Goal: Task Accomplishment & Management: Manage account settings

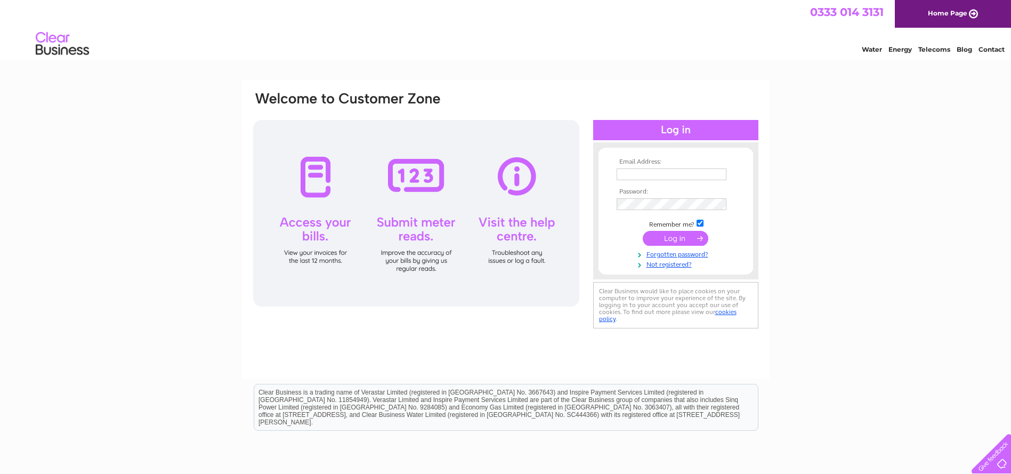
type input "[EMAIL_ADDRESS][DOMAIN_NAME]"
drag, startPoint x: 0, startPoint y: 0, endPoint x: 695, endPoint y: 234, distance: 733.5
click at [695, 234] on input "submit" at bounding box center [675, 238] width 66 height 15
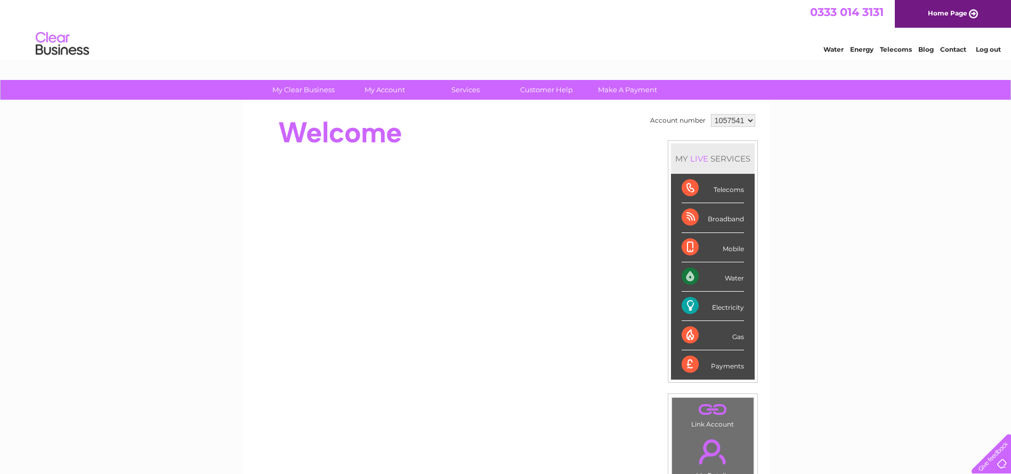
click at [686, 306] on div "Electricity" at bounding box center [712, 305] width 62 height 29
click at [719, 307] on div "Electricity" at bounding box center [712, 305] width 62 height 29
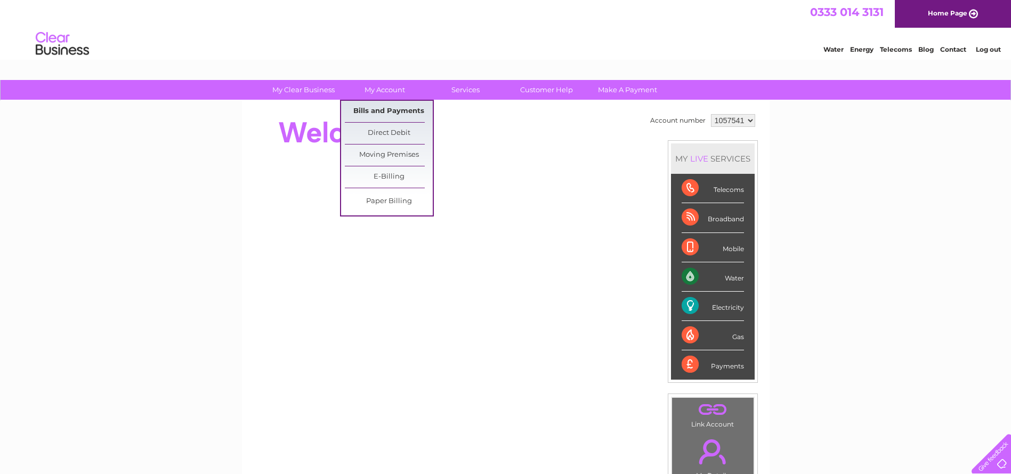
click at [377, 112] on link "Bills and Payments" at bounding box center [389, 111] width 88 height 21
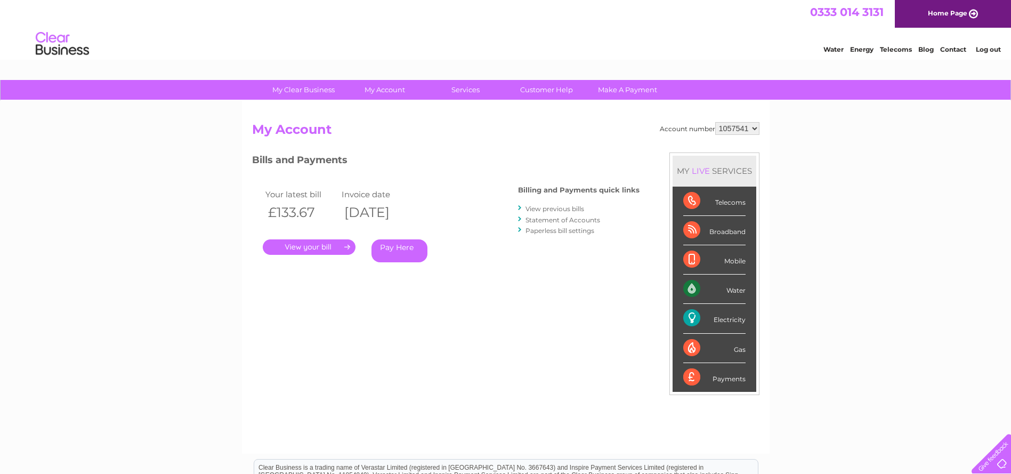
click at [335, 243] on link "." at bounding box center [309, 246] width 93 height 15
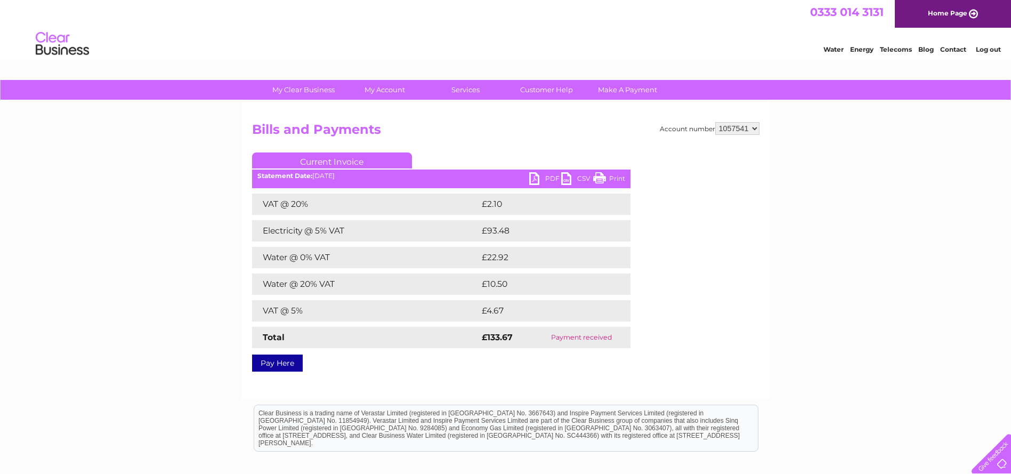
scroll to position [53, 0]
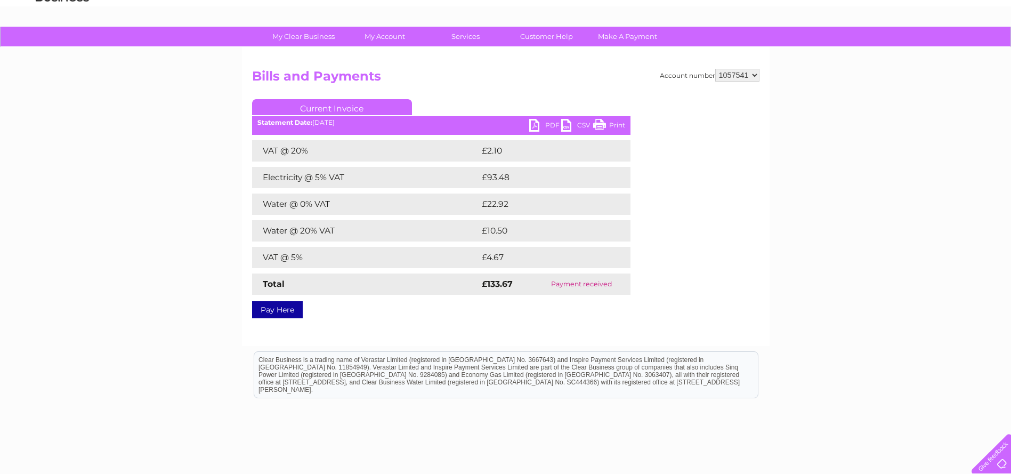
click at [550, 124] on link "PDF" at bounding box center [545, 126] width 32 height 15
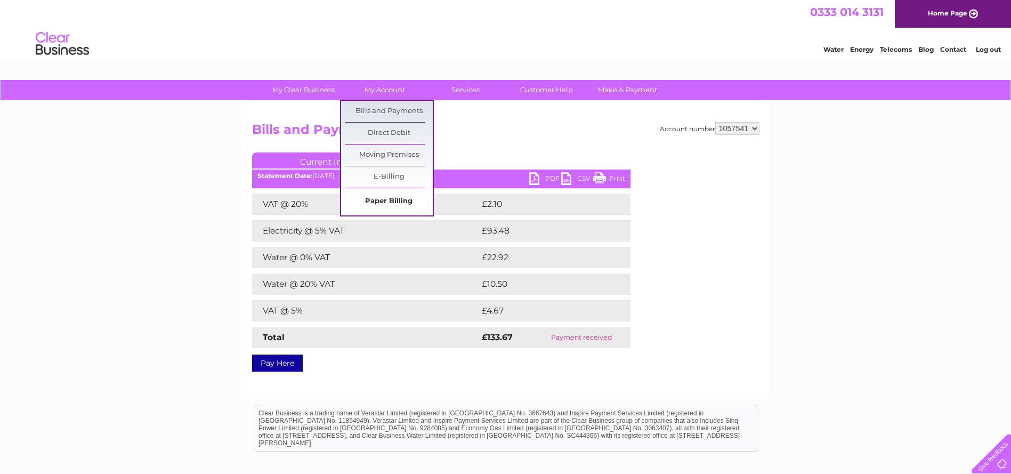
click at [377, 204] on link "Paper Billing" at bounding box center [389, 201] width 88 height 21
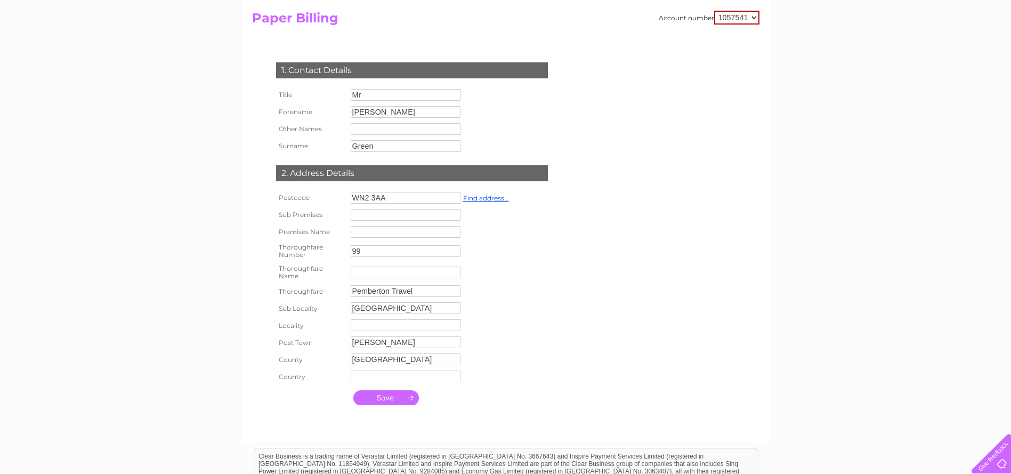
scroll to position [107, 0]
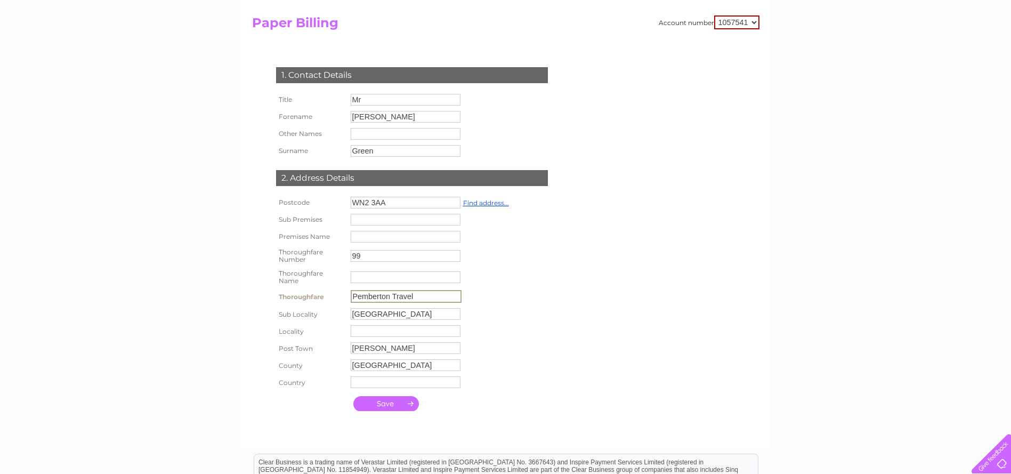
drag, startPoint x: 421, startPoint y: 294, endPoint x: 346, endPoint y: 291, distance: 75.2
click at [346, 291] on tr "Thoroughfare Pemberton Travel" at bounding box center [392, 296] width 238 height 18
click at [490, 299] on td "Pemberton Travel" at bounding box center [430, 295] width 164 height 17
click at [476, 204] on link "Find address..." at bounding box center [486, 203] width 46 height 8
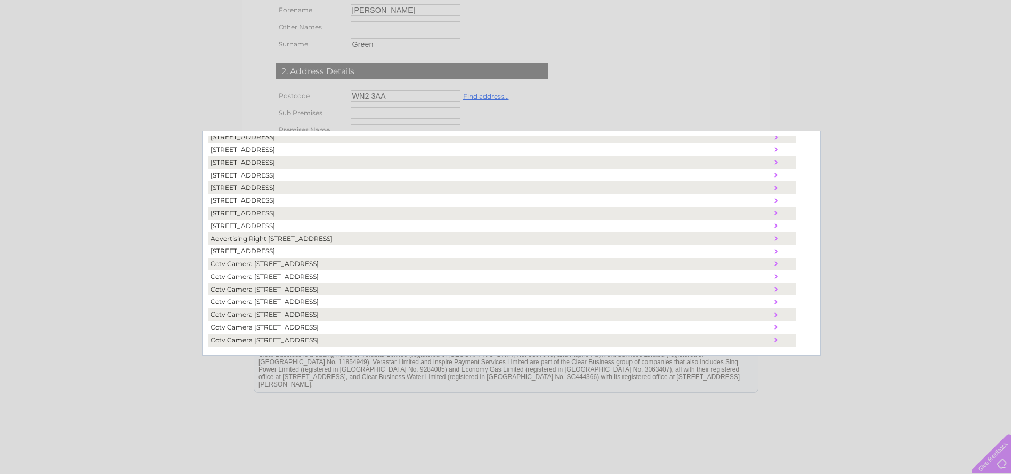
scroll to position [259, 0]
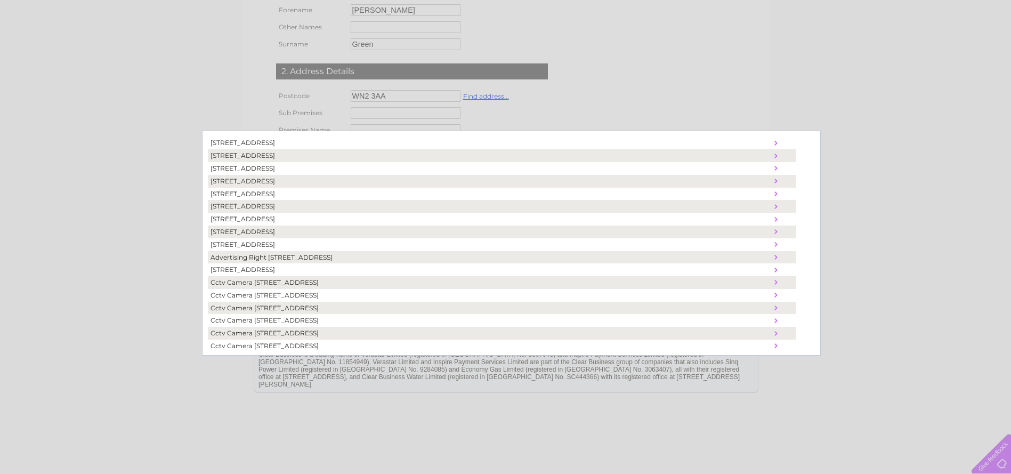
click at [320, 232] on td "99, Market Street, Hindley, Wigan, United Kingdom, WN2 3AA" at bounding box center [489, 231] width 563 height 13
type input "Market Street"
type input "Hindley"
type input "Wigan"
type input "United Kingdom"
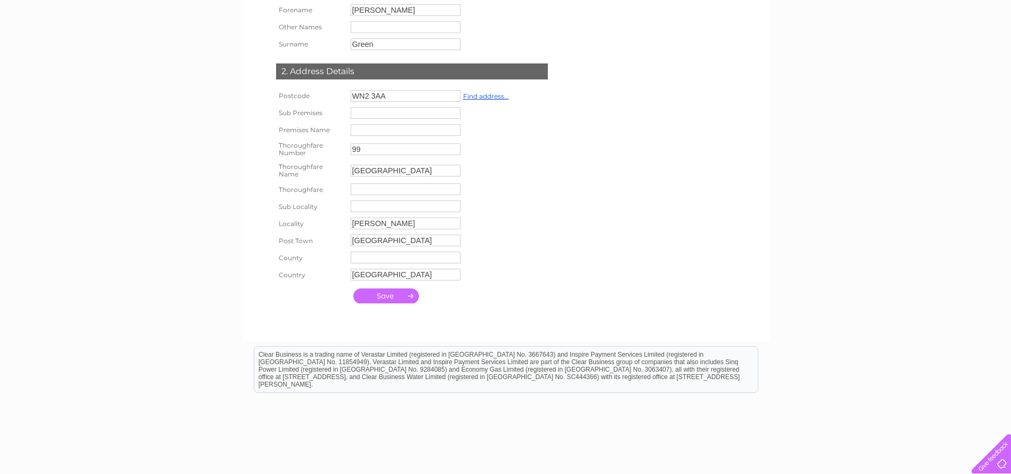
scroll to position [160, 0]
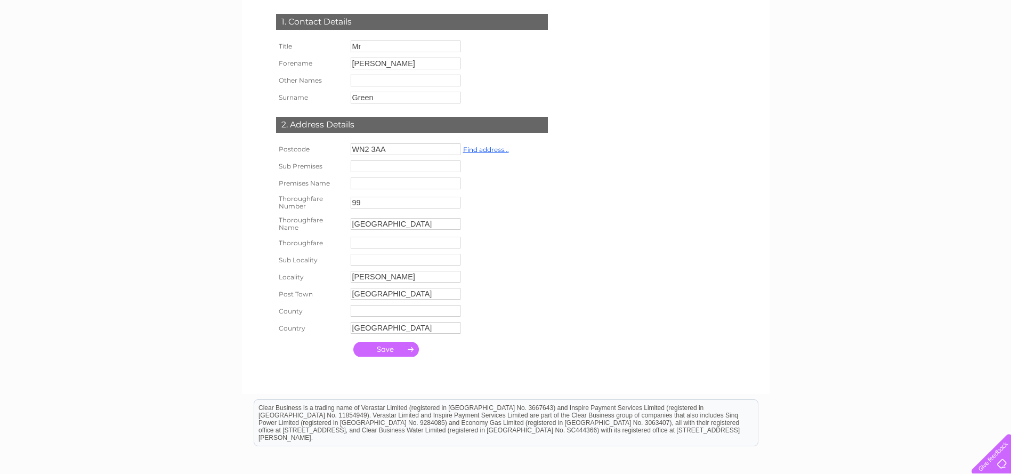
click at [375, 183] on input "text" at bounding box center [406, 183] width 110 height 12
type input "Hindley Key & Trophy Cent"
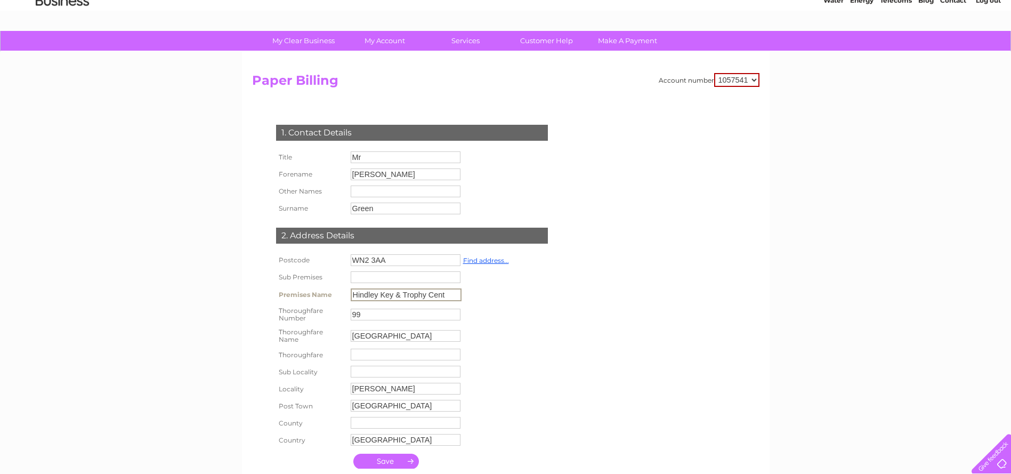
scroll to position [0, 0]
